Goal: Communication & Community: Participate in discussion

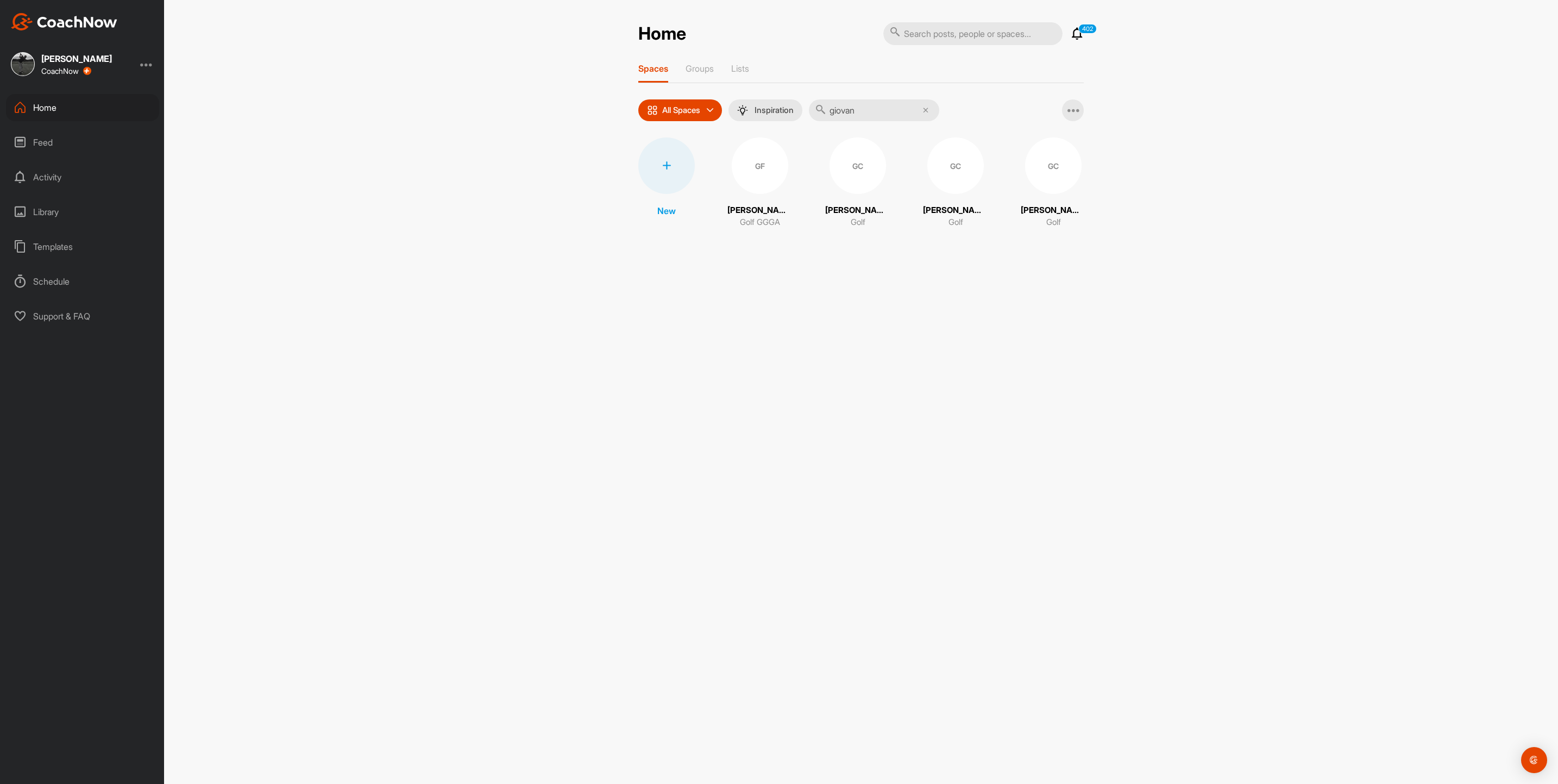
drag, startPoint x: 902, startPoint y: 118, endPoint x: 721, endPoint y: 112, distance: 181.1
click at [721, 112] on div "All Spaces All spaces SMART LISTS Unanswered by me 15 days inactive 15 days act…" at bounding box center [788, 110] width 301 height 22
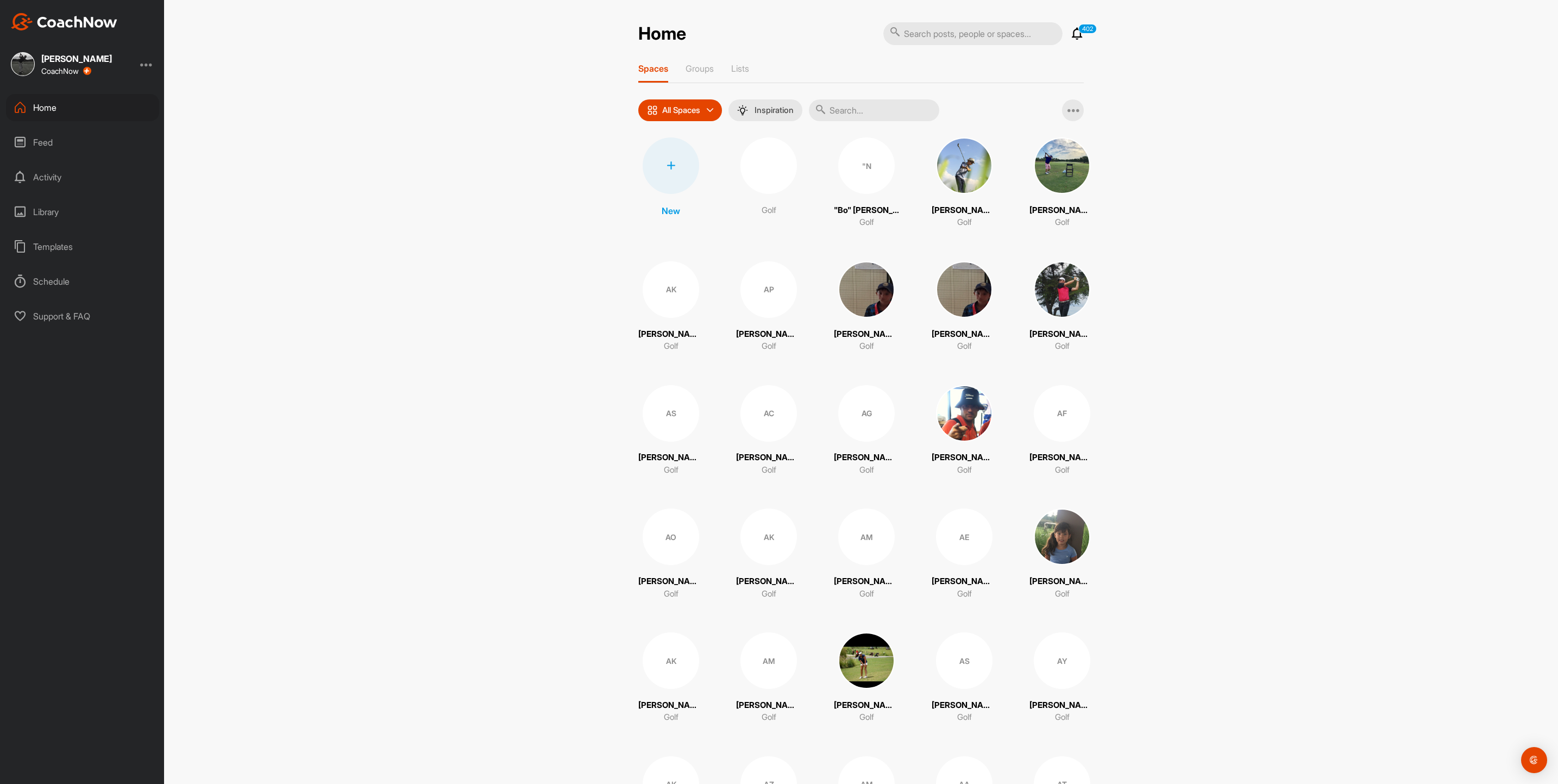
click at [1071, 37] on icon at bounding box center [1077, 33] width 13 height 13
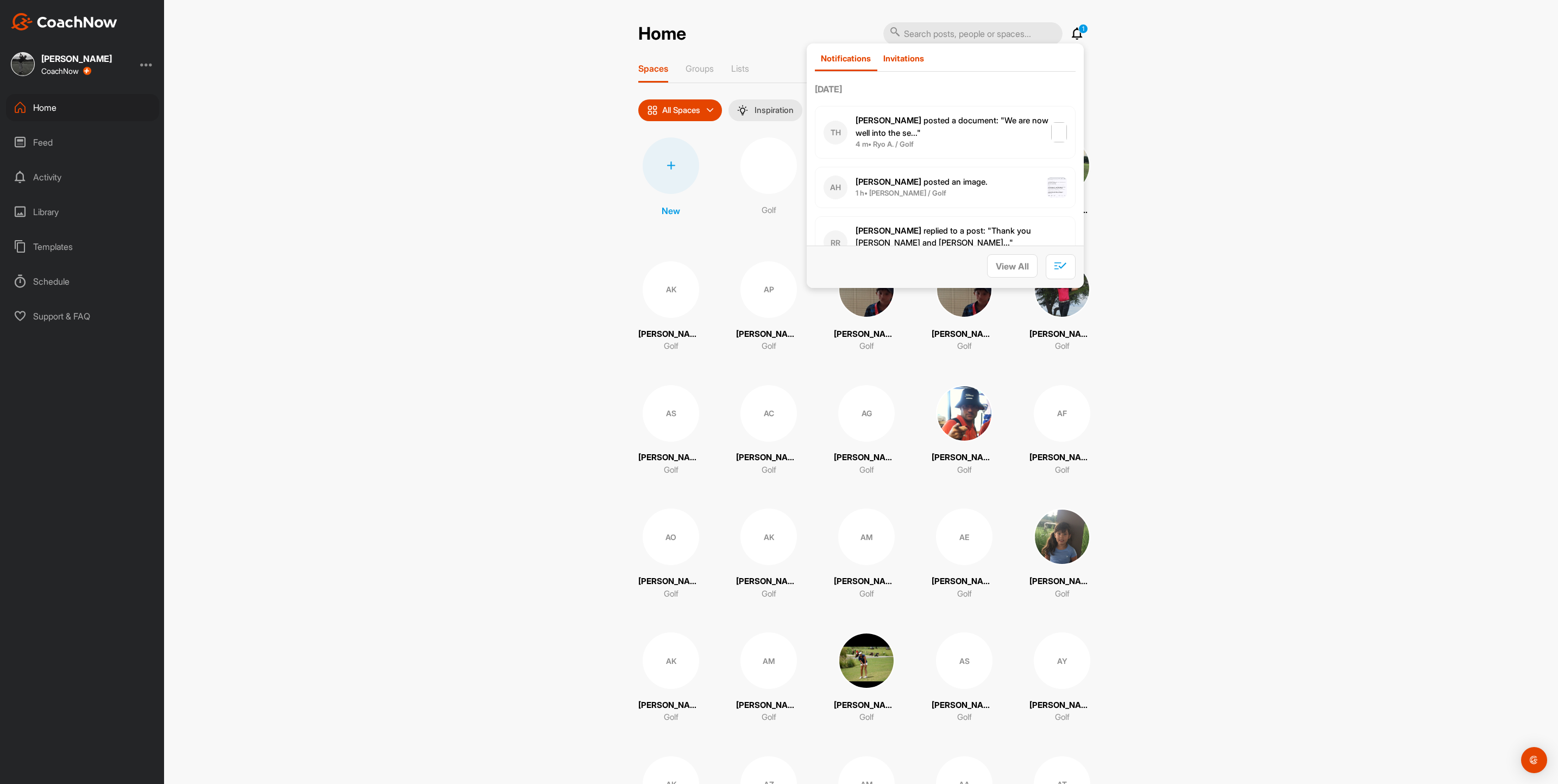
click at [895, 63] on div "Invitations" at bounding box center [903, 62] width 53 height 18
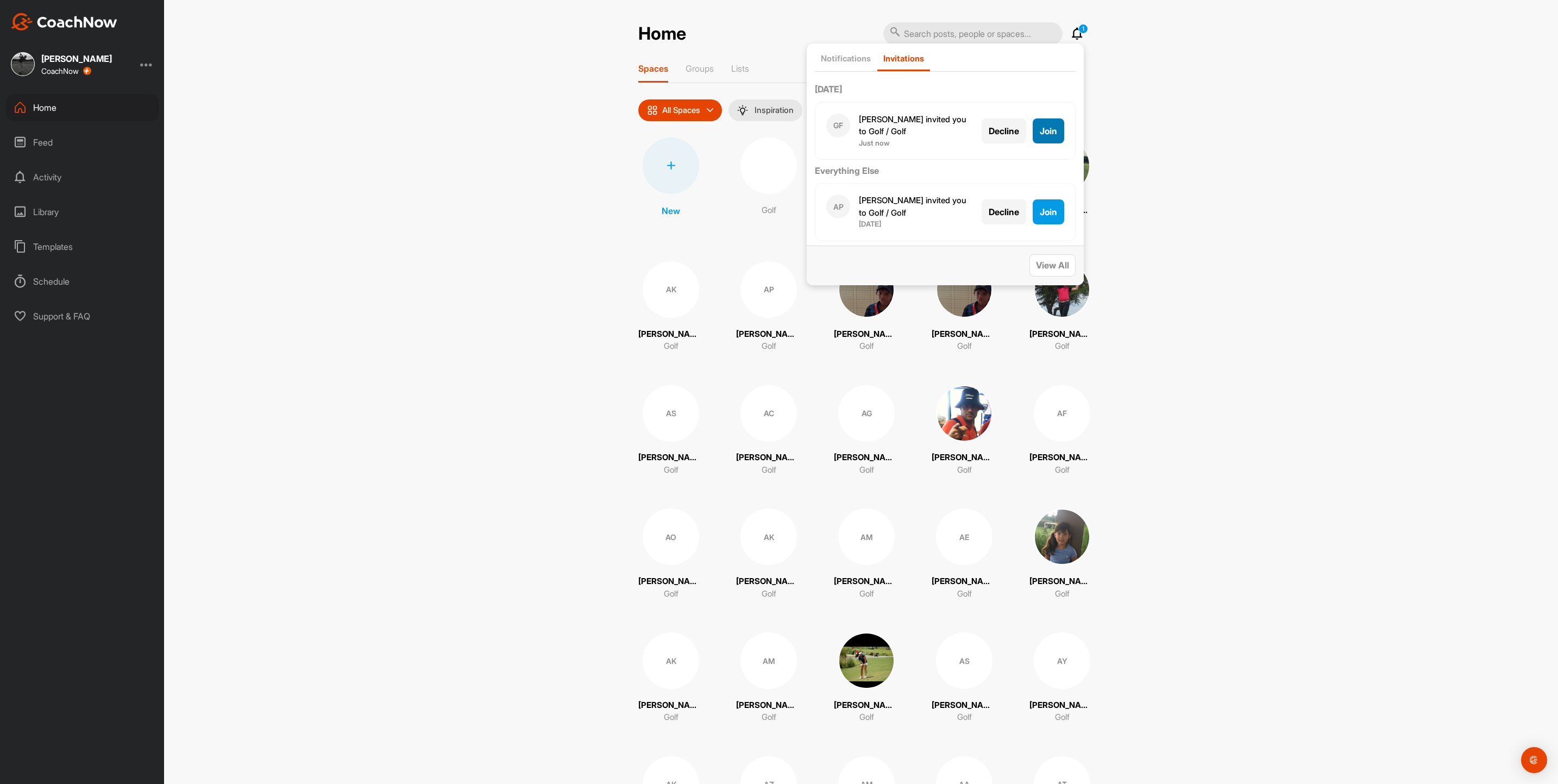
click at [1040, 128] on span "Join" at bounding box center [1048, 130] width 18 height 11
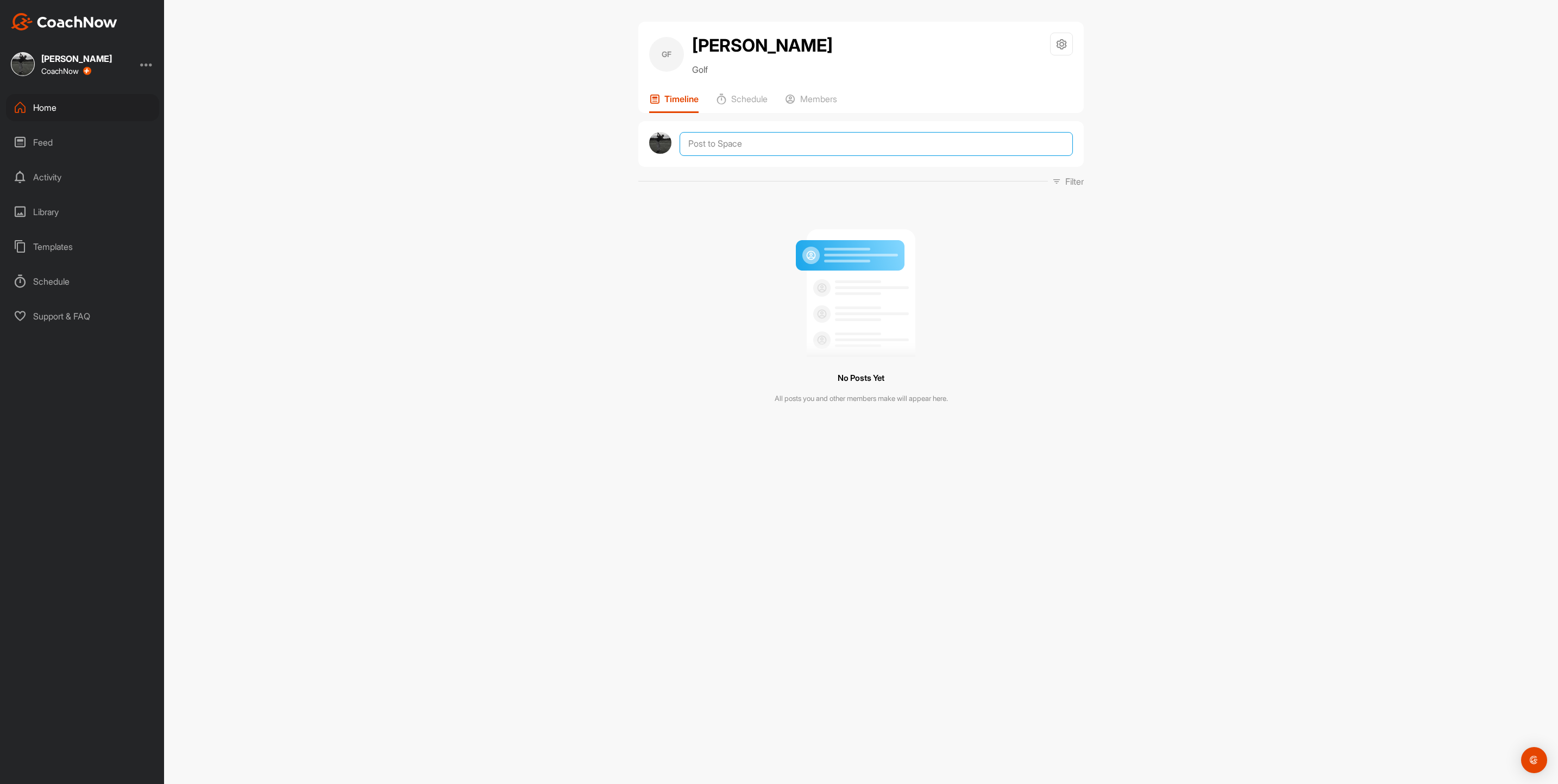
click at [770, 156] on textarea at bounding box center [876, 144] width 394 height 24
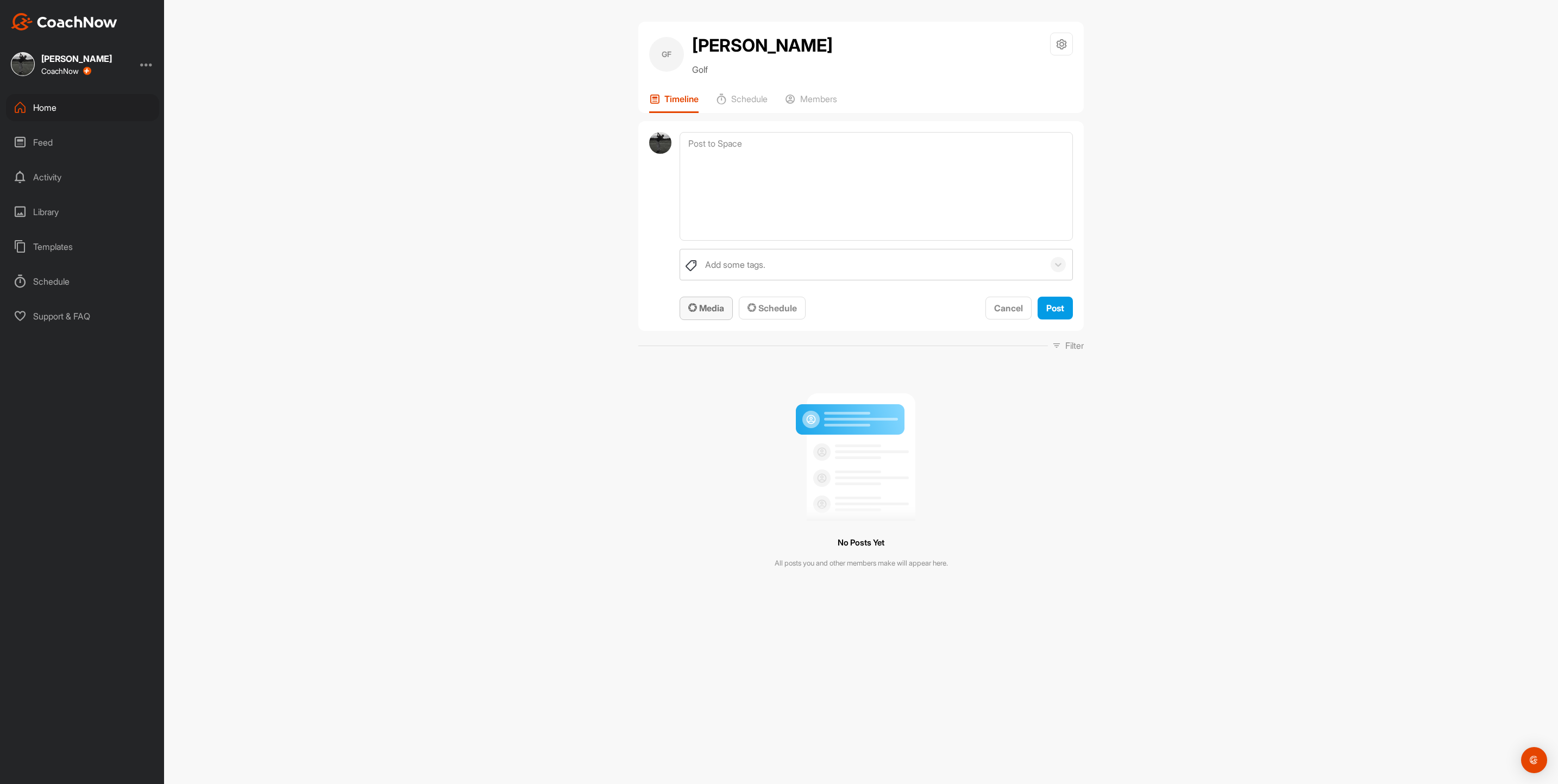
click at [716, 313] on span "Media" at bounding box center [706, 307] width 36 height 11
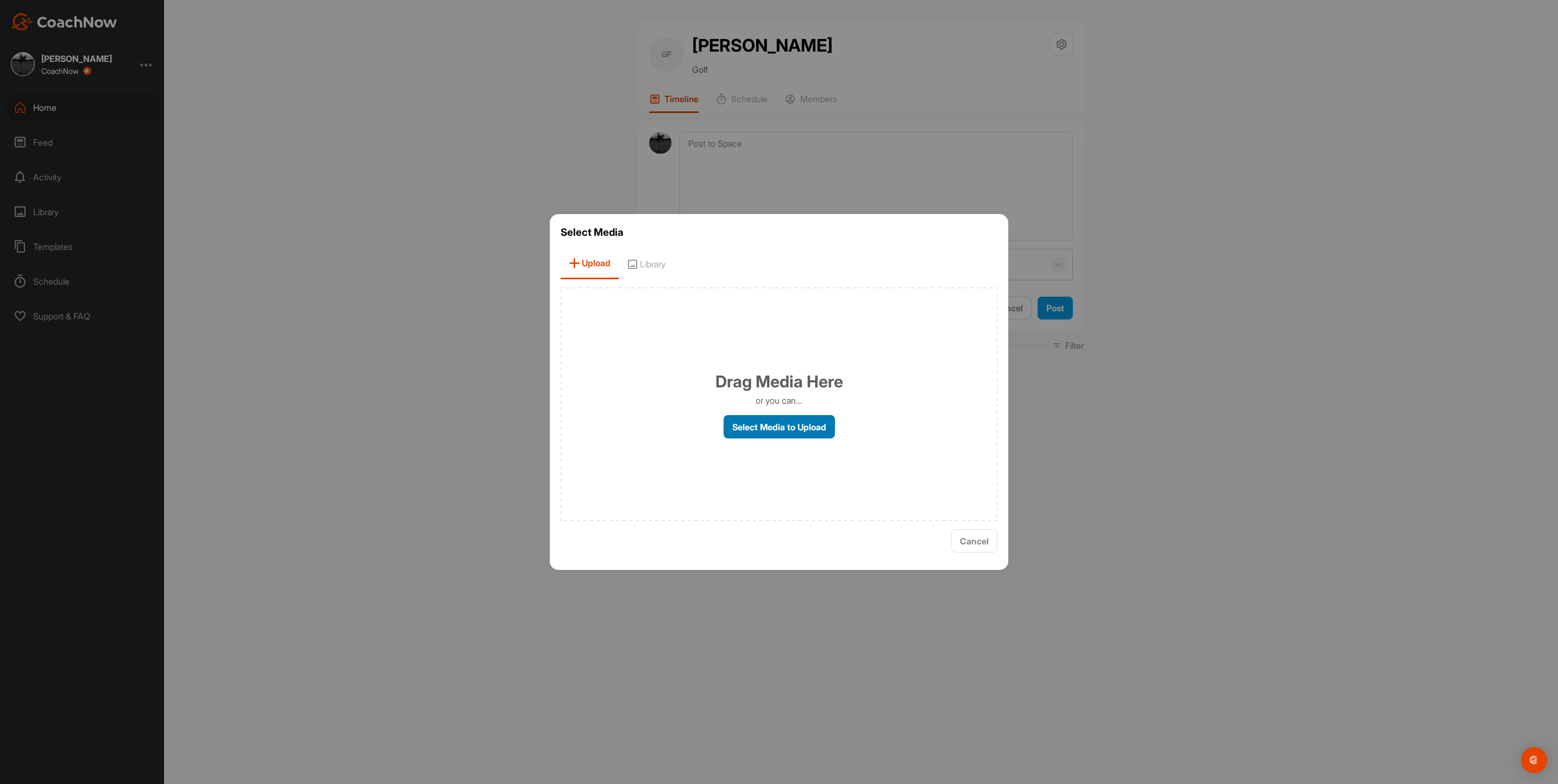
click at [766, 426] on label "Select Media to Upload" at bounding box center [780, 427] width 112 height 24
click at [0, 0] on input "Select Media to Upload" at bounding box center [0, 0] width 0 height 0
click at [784, 425] on label "Select Media to Upload" at bounding box center [780, 427] width 112 height 24
click at [0, 0] on input "Select Media to Upload" at bounding box center [0, 0] width 0 height 0
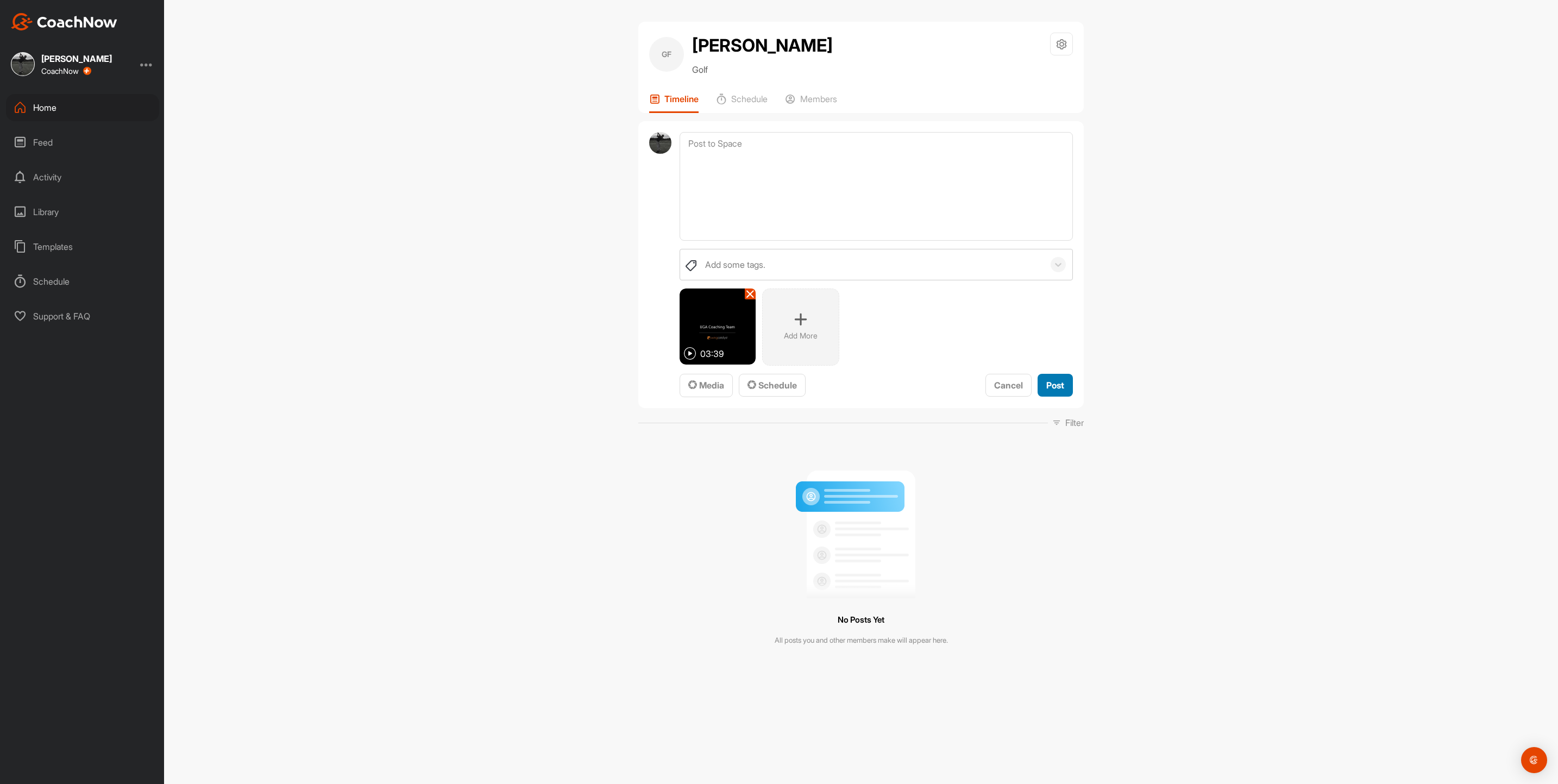
click at [1063, 390] on span "Post" at bounding box center [1055, 385] width 18 height 11
